Goal: Information Seeking & Learning: Learn about a topic

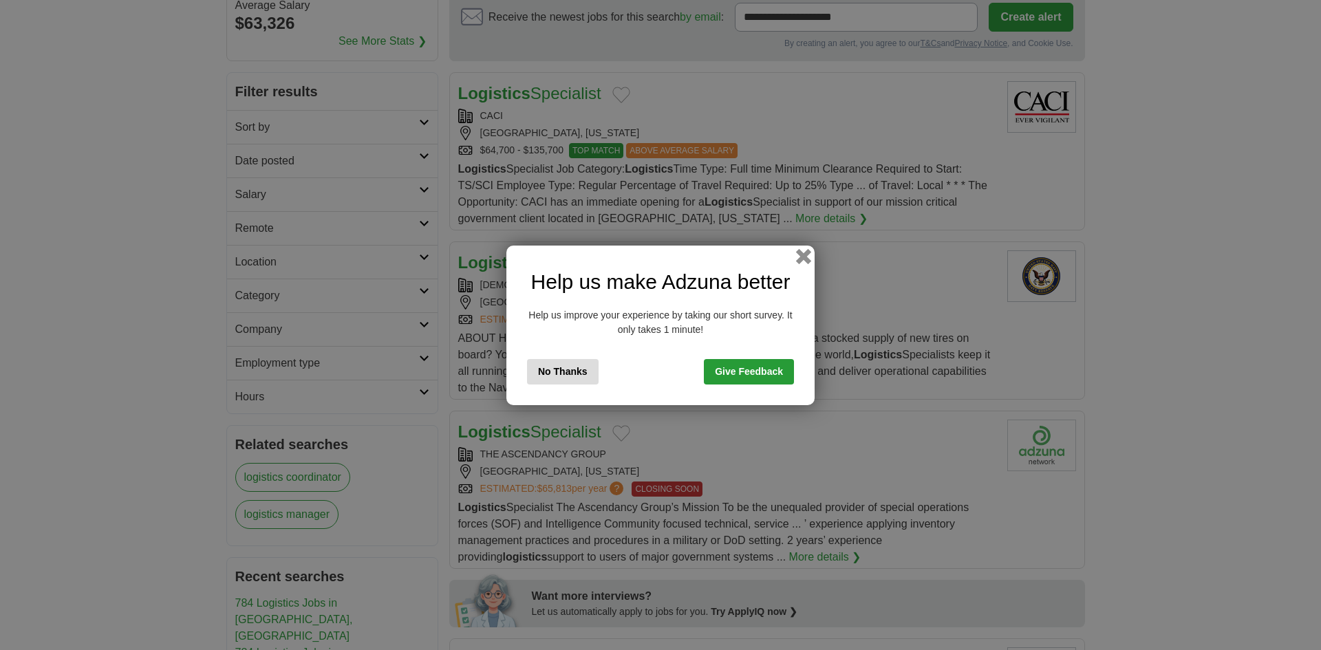
click at [806, 260] on button "button" at bounding box center [803, 255] width 15 height 15
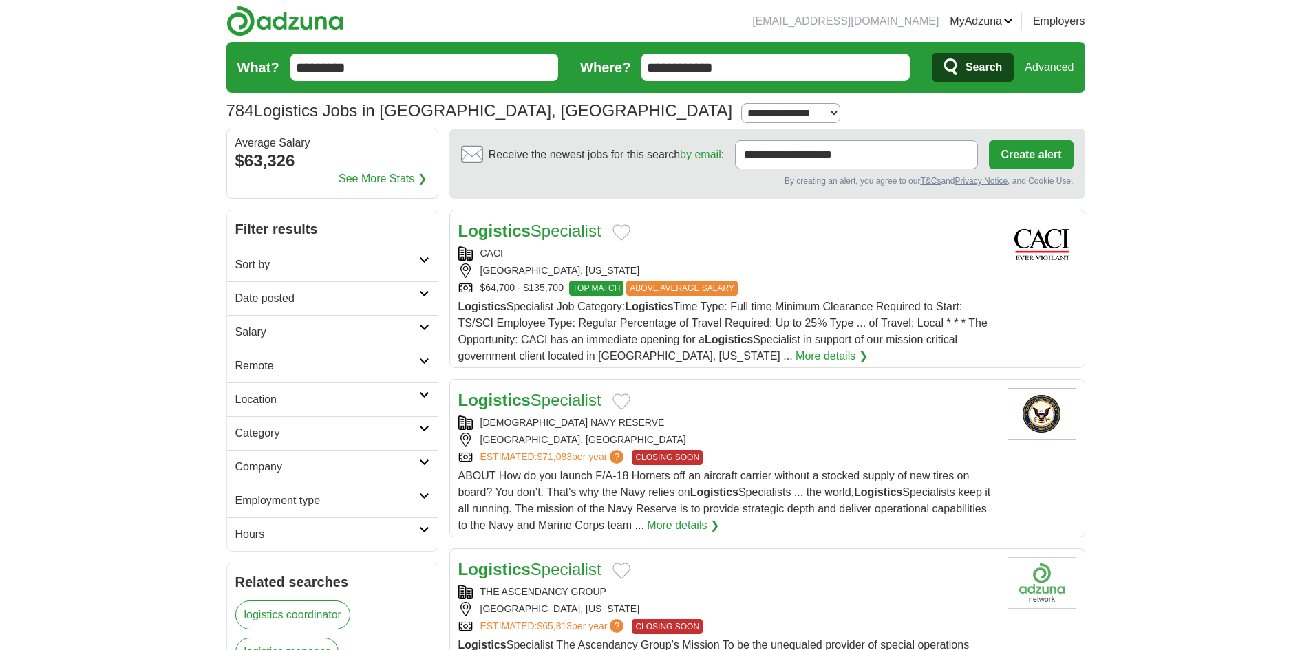
click at [1046, 65] on link "Advanced" at bounding box center [1048, 68] width 49 height 28
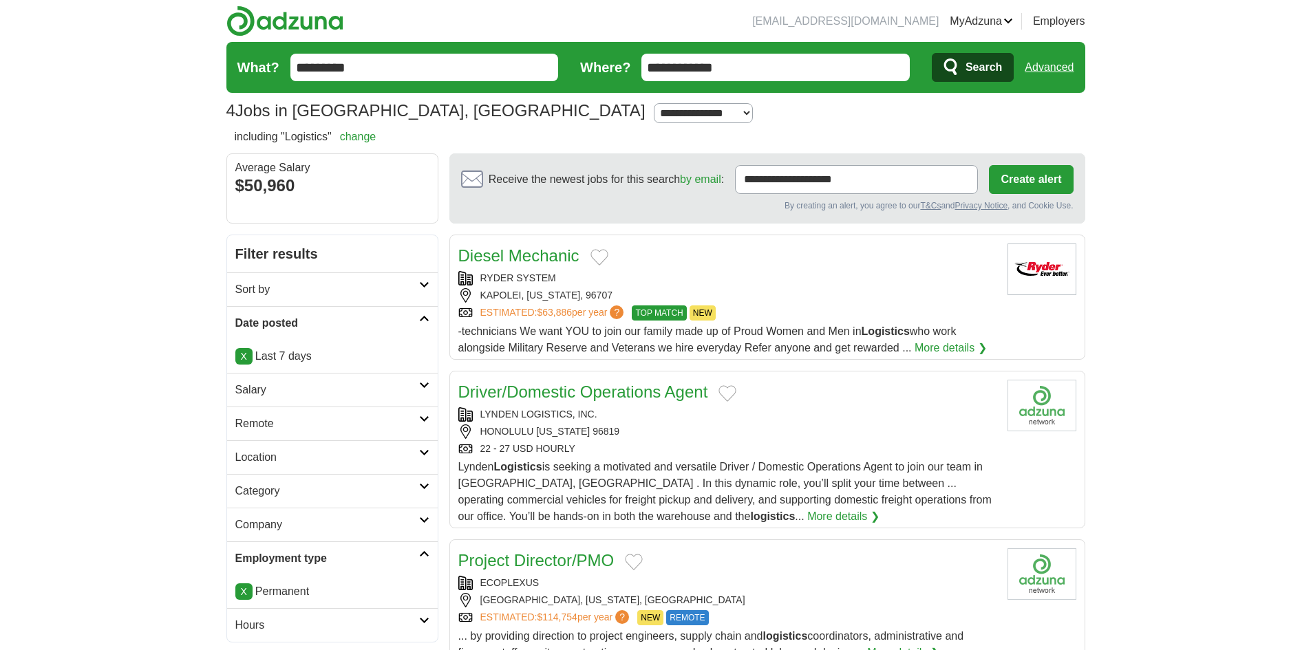
click at [1075, 75] on form "**********" at bounding box center [655, 67] width 859 height 51
click at [1059, 68] on link "Advanced" at bounding box center [1048, 68] width 49 height 28
